Goal: Complete application form: Complete application form

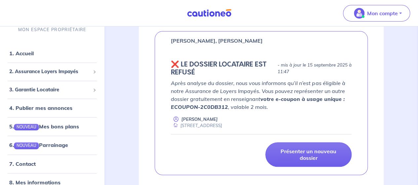
scroll to position [141, 0]
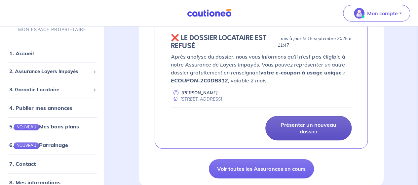
click at [321, 134] on p "Présenter un nouveau dossier" at bounding box center [308, 127] width 70 height 13
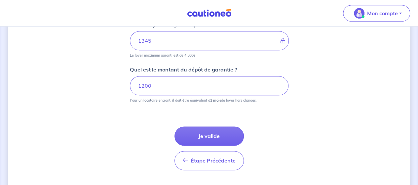
scroll to position [361, 0]
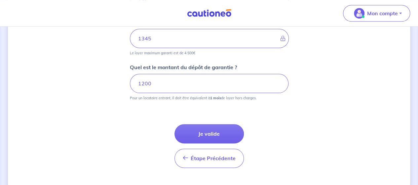
scroll to position [367, 0]
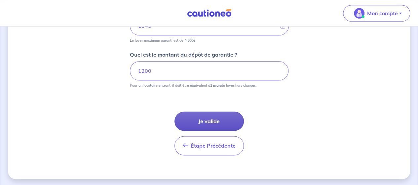
click at [205, 122] on button "Je valide" at bounding box center [208, 120] width 69 height 19
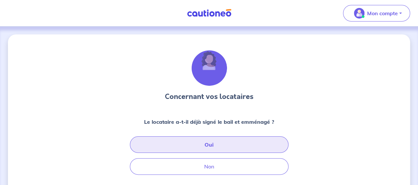
click at [213, 145] on button "Oui" at bounding box center [209, 144] width 158 height 17
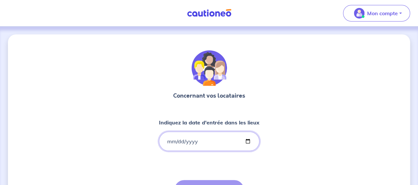
click at [166, 140] on input "Indiquez la date d'entrée dans les lieux" at bounding box center [209, 140] width 100 height 19
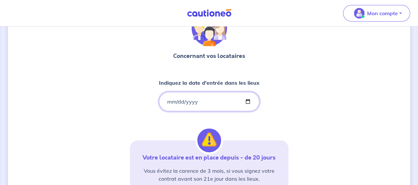
scroll to position [66, 0]
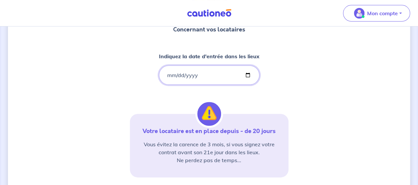
click at [172, 73] on input "[DATE]" at bounding box center [209, 74] width 100 height 19
type input "[DATE]"
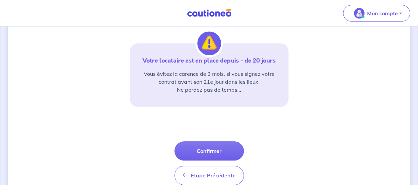
scroll to position [145, 0]
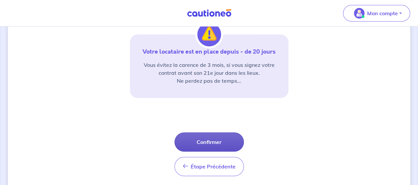
click at [203, 140] on button "Confirmer" at bounding box center [208, 141] width 69 height 19
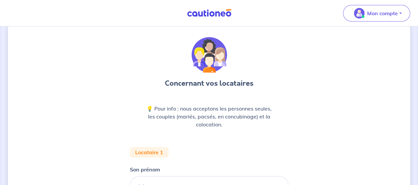
scroll to position [44, 0]
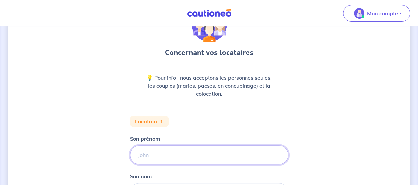
click at [164, 155] on input "Son prénom" at bounding box center [209, 154] width 158 height 19
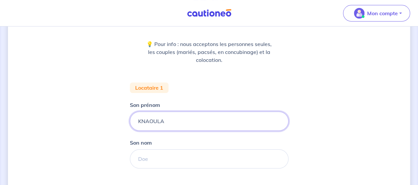
scroll to position [84, 0]
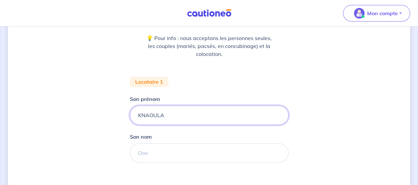
type input "KNAOULA"
click at [139, 154] on input "Son nom" at bounding box center [209, 152] width 158 height 19
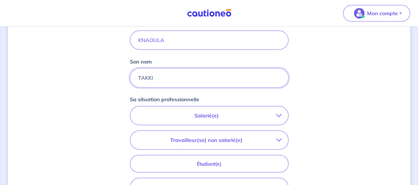
scroll to position [180, 0]
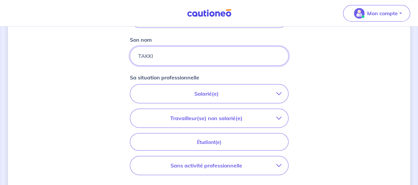
type input "TAKKI"
click at [279, 93] on icon "button" at bounding box center [278, 93] width 5 height 5
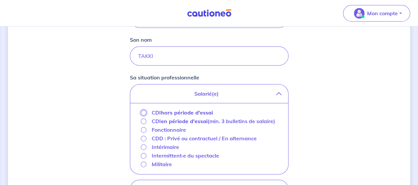
click at [143, 111] on input "CDI hors période d'essai" at bounding box center [144, 113] width 6 height 6
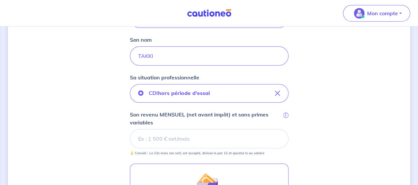
click at [164, 135] on input "Son revenu MENSUEL (net avant impôt) et sans primes variables i" at bounding box center [209, 138] width 158 height 19
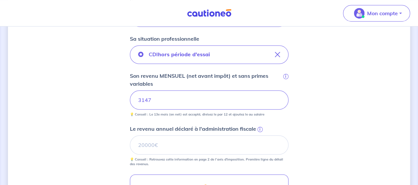
scroll to position [220, 0]
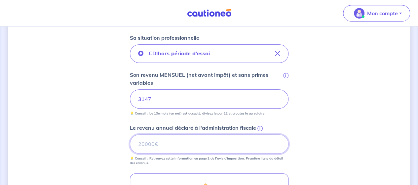
click at [146, 146] on input "Le revenu annuel déclaré à l'administration fiscale i" at bounding box center [209, 143] width 158 height 19
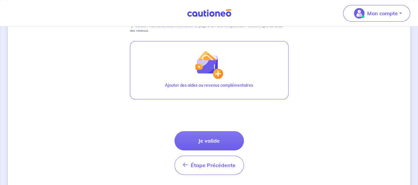
scroll to position [365, 0]
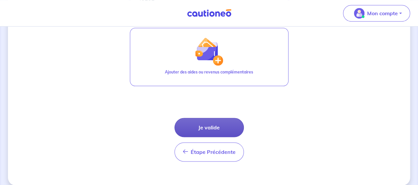
type input "45252"
click at [211, 122] on button "Je valide" at bounding box center [208, 127] width 69 height 19
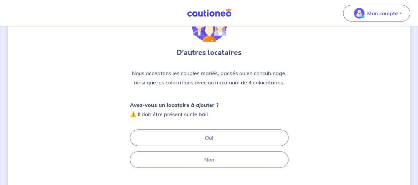
scroll to position [61, 0]
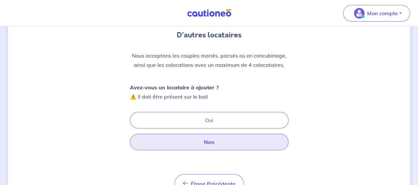
click at [215, 138] on button "Non" at bounding box center [209, 141] width 158 height 17
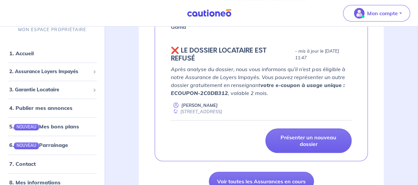
scroll to position [185, 0]
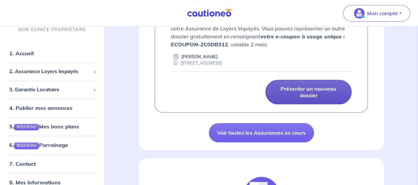
click at [315, 93] on p "Présenter un nouveau dossier" at bounding box center [308, 91] width 70 height 13
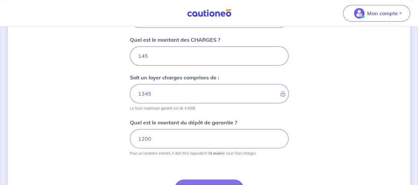
scroll to position [344, 0]
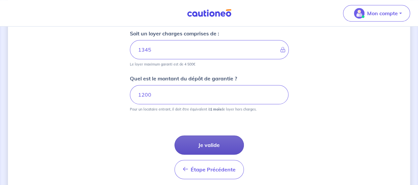
click at [199, 141] on button "Je valide" at bounding box center [208, 144] width 69 height 19
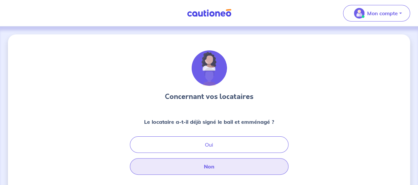
click at [204, 164] on button "Non" at bounding box center [209, 166] width 158 height 17
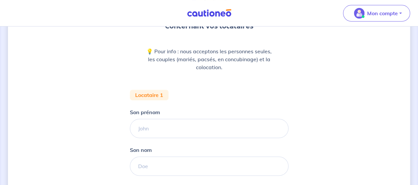
scroll to position [97, 0]
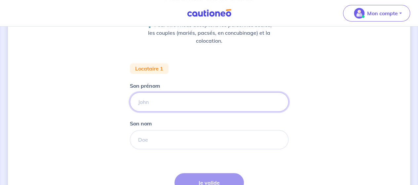
click at [139, 103] on input "Son prénom" at bounding box center [209, 101] width 158 height 19
type input "KNAOULA"
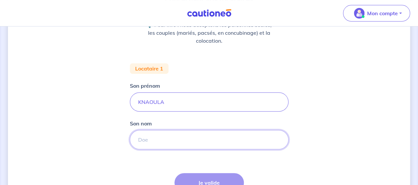
click at [147, 142] on input "Son nom" at bounding box center [209, 139] width 158 height 19
type input "TAKKI"
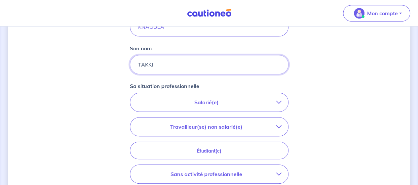
scroll to position [176, 0]
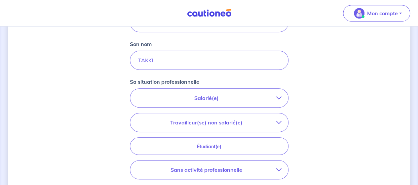
click at [280, 97] on icon "button" at bounding box center [278, 97] width 5 height 5
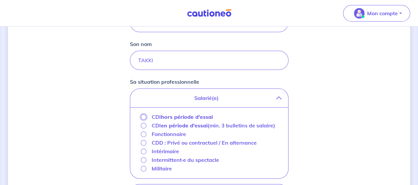
click at [143, 116] on input "CDI hors période d'essai" at bounding box center [144, 117] width 6 height 6
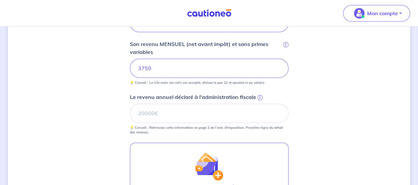
scroll to position [255, 0]
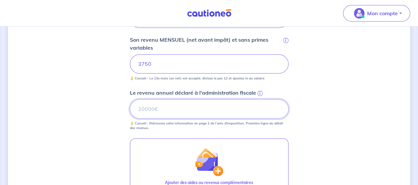
click at [139, 104] on input "Le revenu annuel déclaré à l'administration fiscale i" at bounding box center [209, 108] width 158 height 19
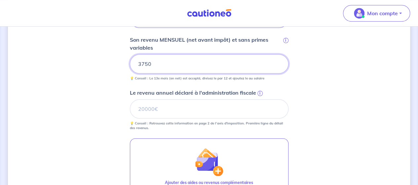
click at [154, 64] on input "3750" at bounding box center [209, 63] width 158 height 19
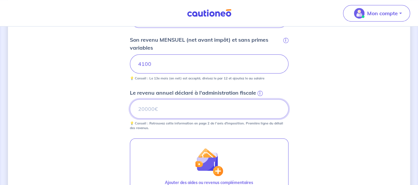
click at [139, 106] on input "Le revenu annuel déclaré à l'administration fiscale i" at bounding box center [209, 108] width 158 height 19
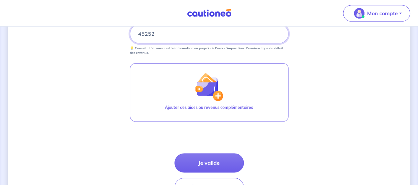
scroll to position [334, 0]
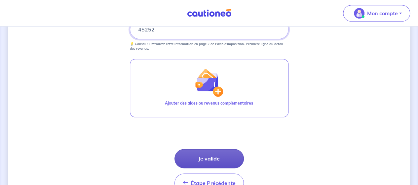
type input "45252"
click at [217, 158] on button "Je valide" at bounding box center [208, 158] width 69 height 19
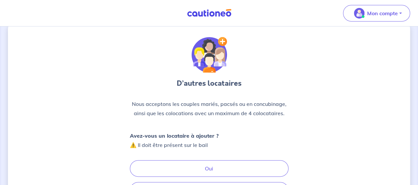
scroll to position [66, 0]
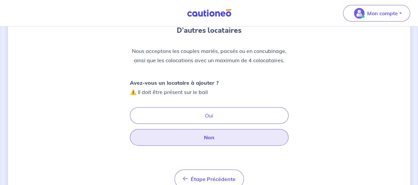
click at [253, 140] on button "Non" at bounding box center [209, 137] width 158 height 17
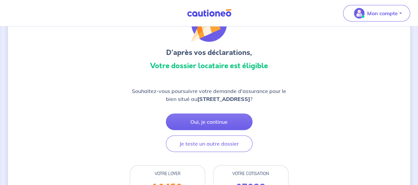
scroll to position [53, 0]
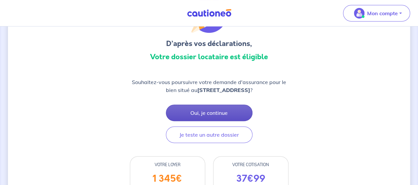
click at [230, 112] on button "Oui, je continue" at bounding box center [209, 112] width 87 height 17
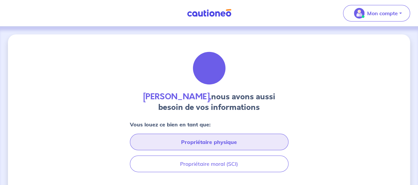
click at [230, 145] on button "Propriétaire physique" at bounding box center [209, 141] width 158 height 17
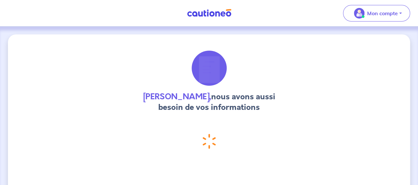
select select "FR"
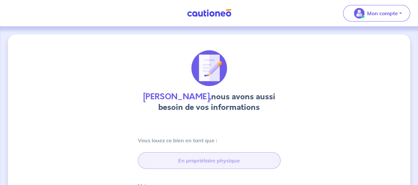
type input "1 Ter Avenue du Président Wilson, 94450 Limeil-Brévannes"
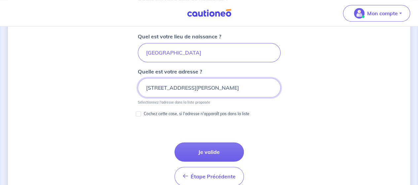
scroll to position [342, 0]
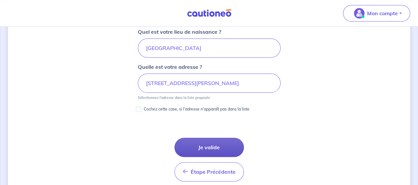
click at [210, 143] on button "Je valide" at bounding box center [208, 146] width 69 height 19
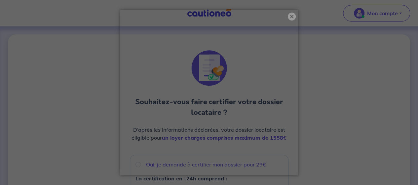
click at [289, 17] on button "×" at bounding box center [292, 17] width 8 height 8
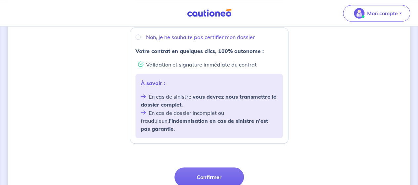
scroll to position [290, 0]
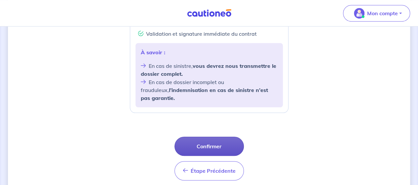
click at [230, 136] on button "Confirmer" at bounding box center [208, 145] width 69 height 19
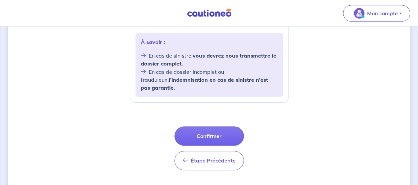
scroll to position [307, 0]
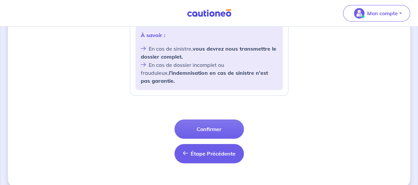
click at [213, 150] on span "Étape Précédente" at bounding box center [213, 153] width 45 height 7
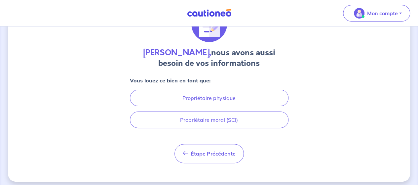
scroll to position [48, 0]
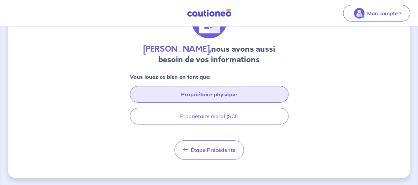
click at [267, 92] on button "Propriétaire physique" at bounding box center [209, 94] width 158 height 17
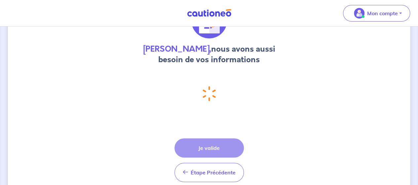
select select "FR"
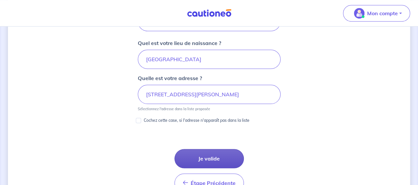
scroll to position [0, 0]
click at [227, 154] on button "Je valide" at bounding box center [208, 158] width 69 height 19
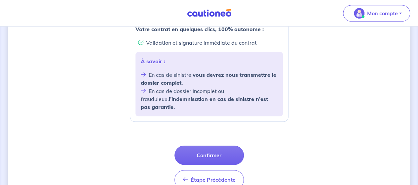
scroll to position [307, 0]
